Goal: Transaction & Acquisition: Purchase product/service

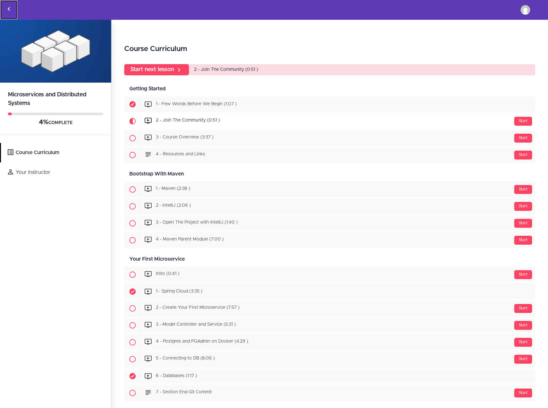
click at [10, 8] on icon "Back to courses" at bounding box center [9, 9] width 8 height 8
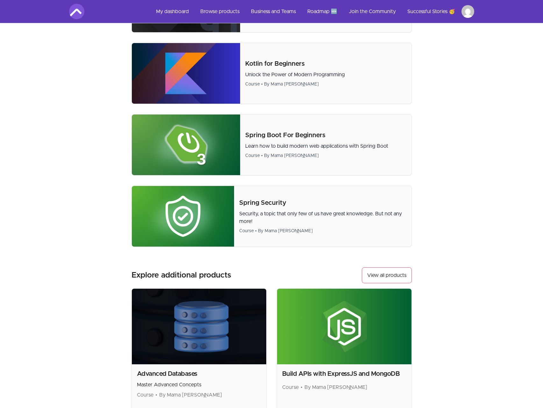
scroll to position [255, 0]
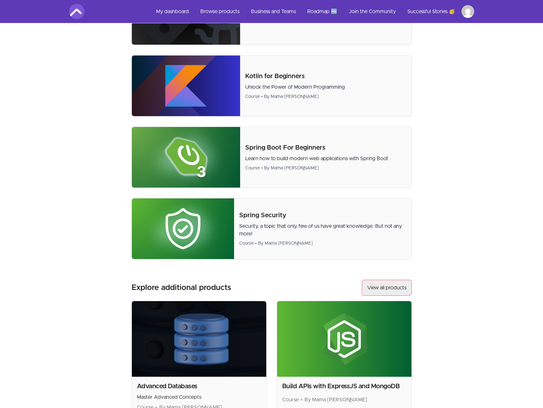
click at [390, 293] on link "View all products" at bounding box center [387, 287] width 50 height 16
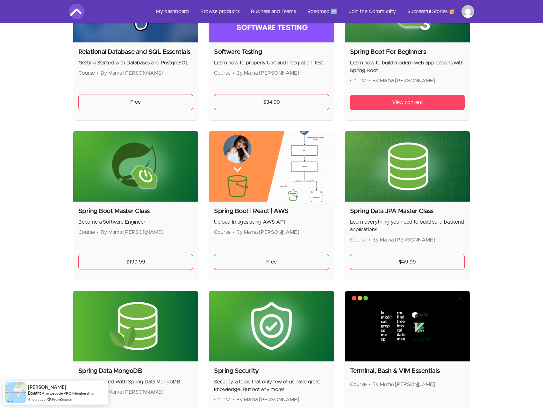
scroll to position [1529, 0]
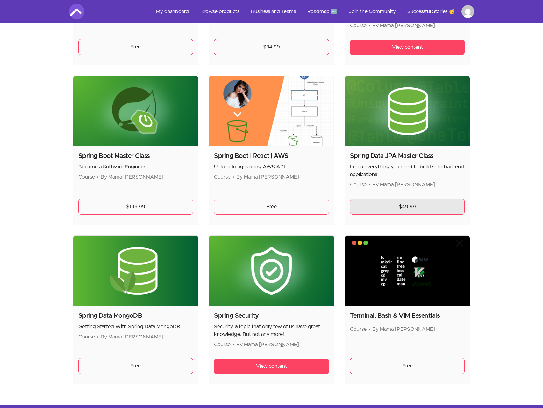
click at [394, 206] on link "$49.99" at bounding box center [407, 206] width 115 height 16
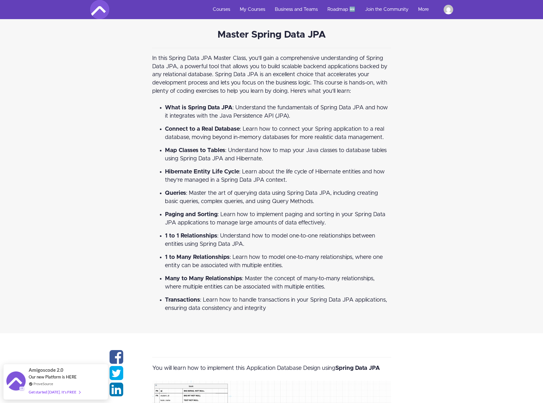
scroll to position [924, 0]
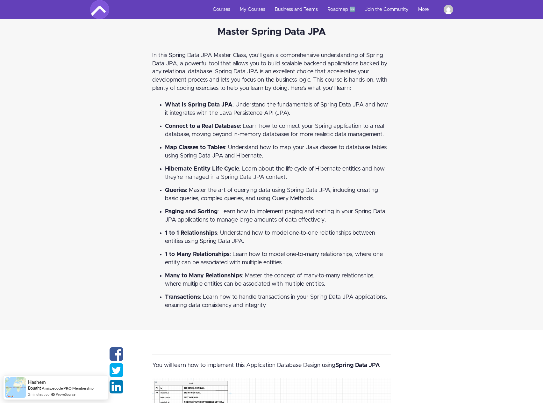
scroll to position [924, 0]
